Goal: Task Accomplishment & Management: Use online tool/utility

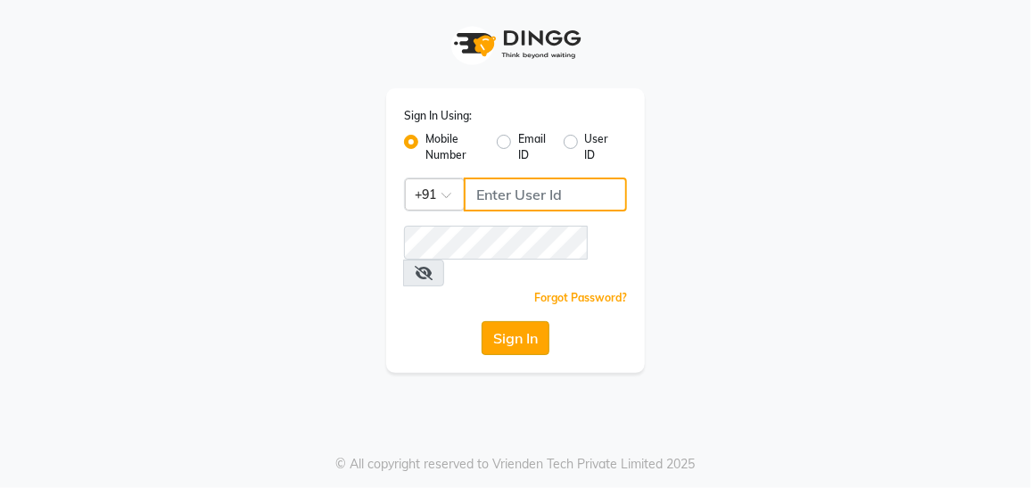
type input "8879795511"
click at [521, 321] on button "Sign In" at bounding box center [516, 338] width 68 height 34
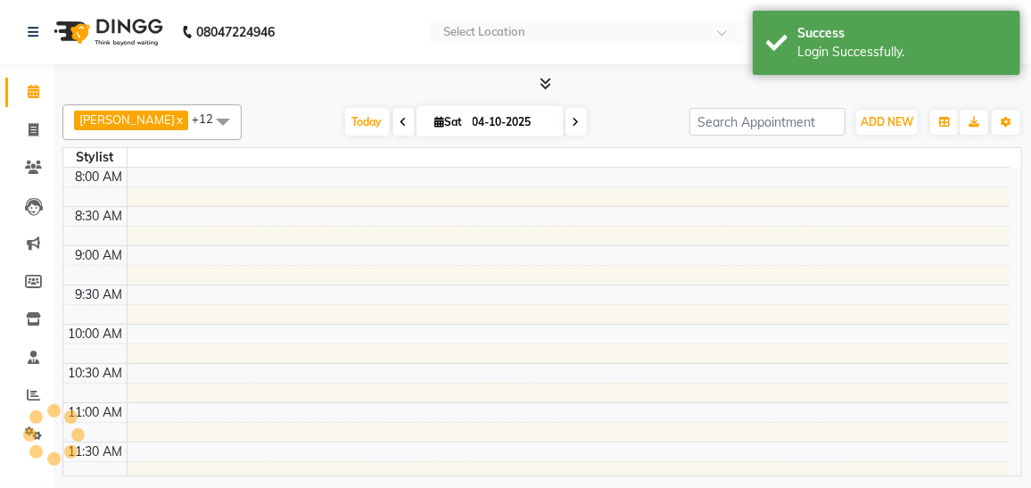
select select "en"
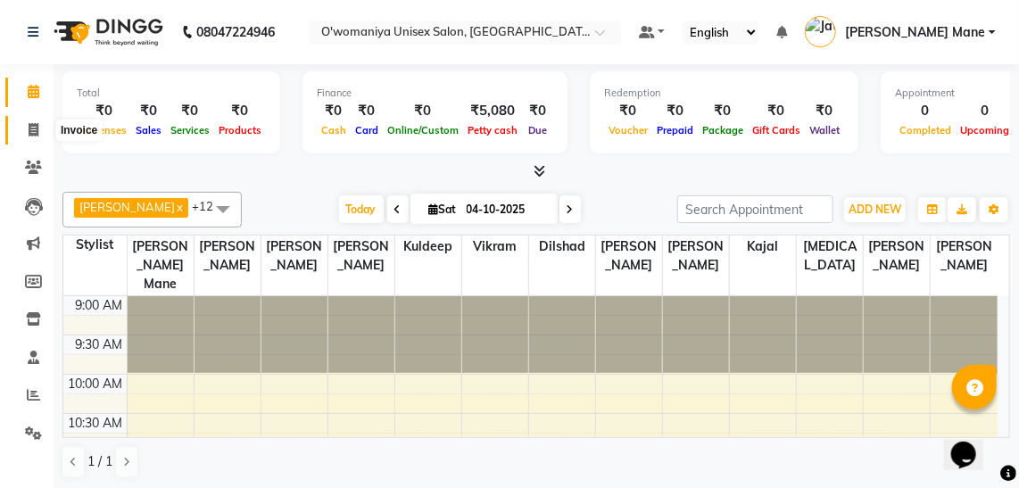
click at [35, 126] on icon at bounding box center [34, 129] width 10 height 13
select select "service"
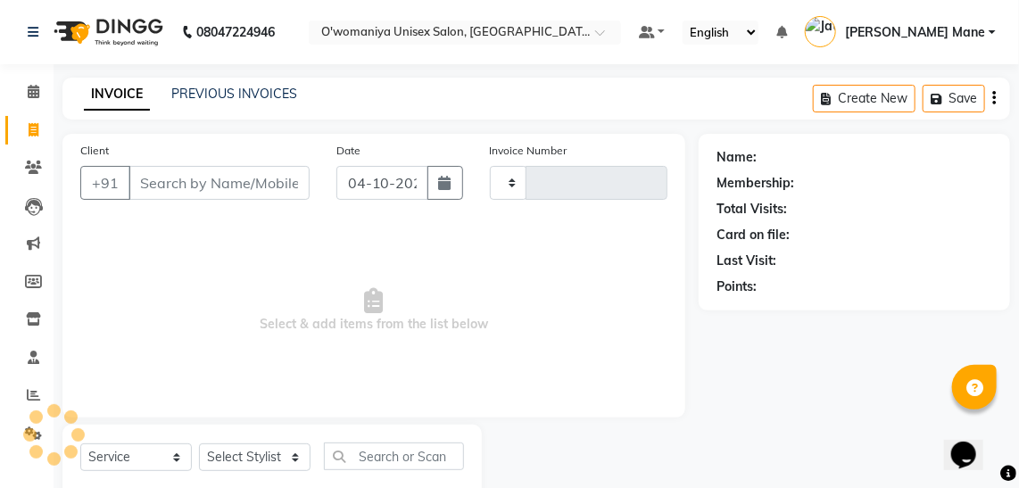
type input "0156"
select select "6581"
